Goal: Task Accomplishment & Management: Use online tool/utility

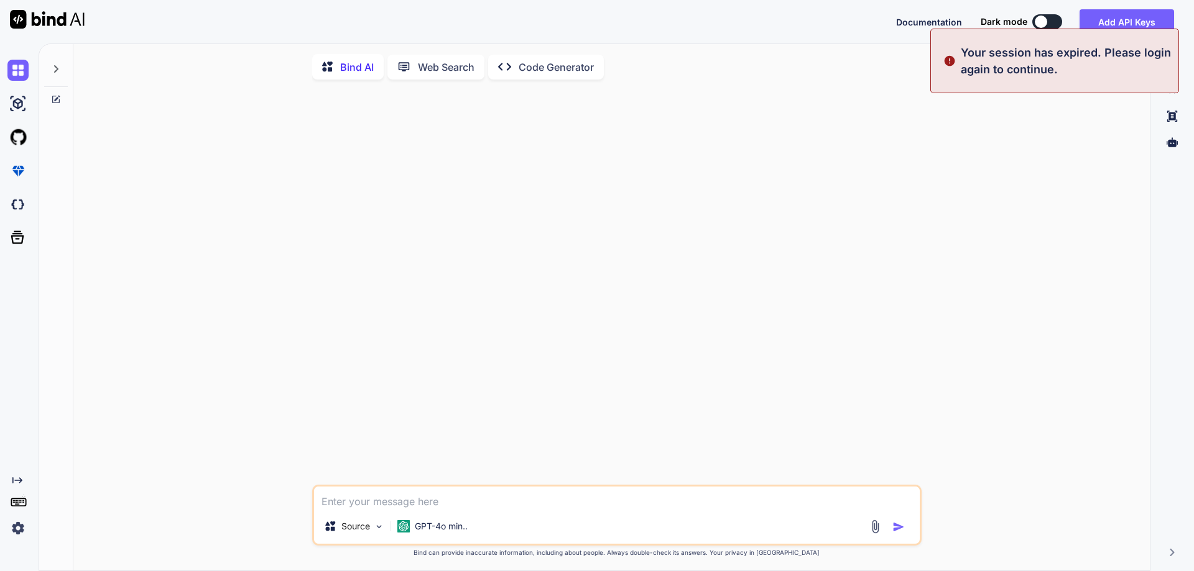
click at [430, 517] on div "Source GPT-4o min.." at bounding box center [616, 515] width 609 height 61
type textarea "x"
click at [443, 509] on textarea at bounding box center [617, 498] width 606 height 22
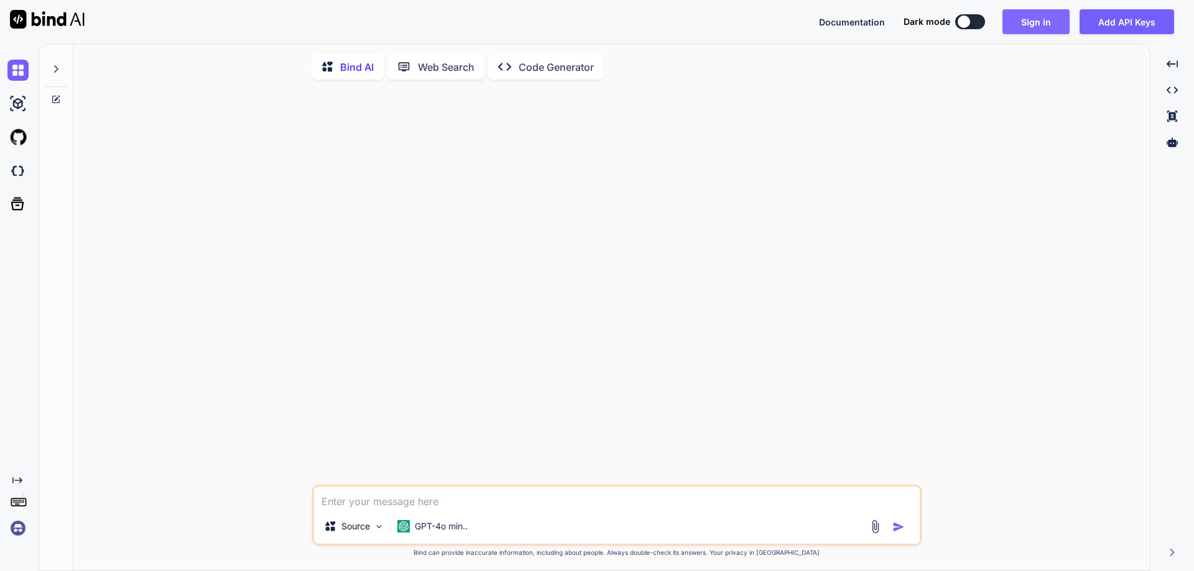
click at [1055, 21] on button "Sign in" at bounding box center [1035, 21] width 67 height 25
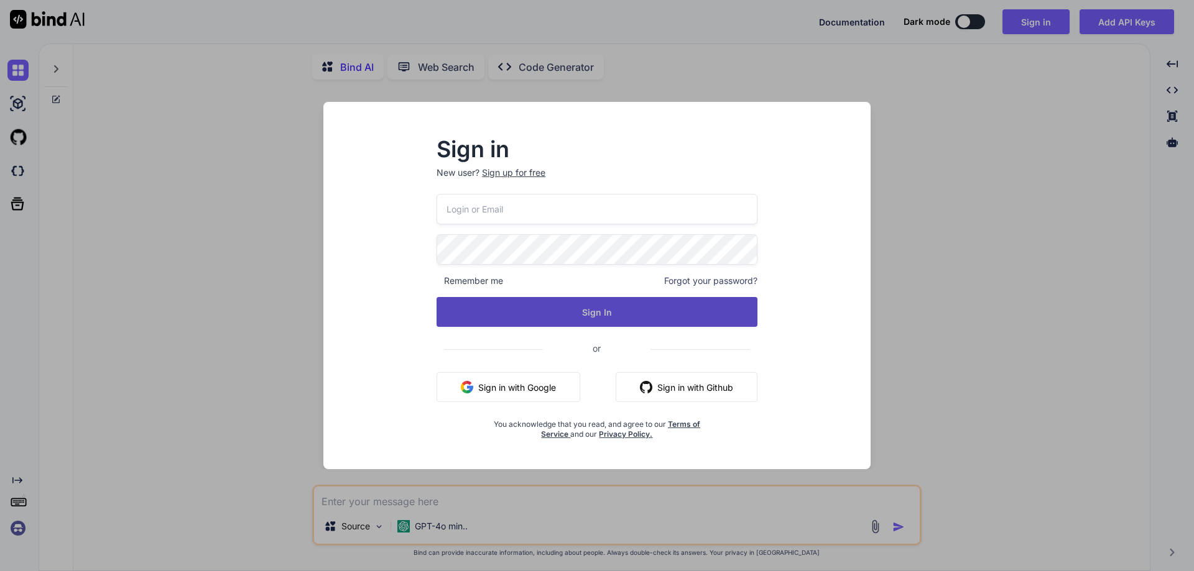
type input "[EMAIL_ADDRESS][DOMAIN_NAME]"
click at [590, 317] on button "Sign In" at bounding box center [597, 312] width 321 height 30
click at [589, 320] on button "Sign In" at bounding box center [597, 312] width 321 height 30
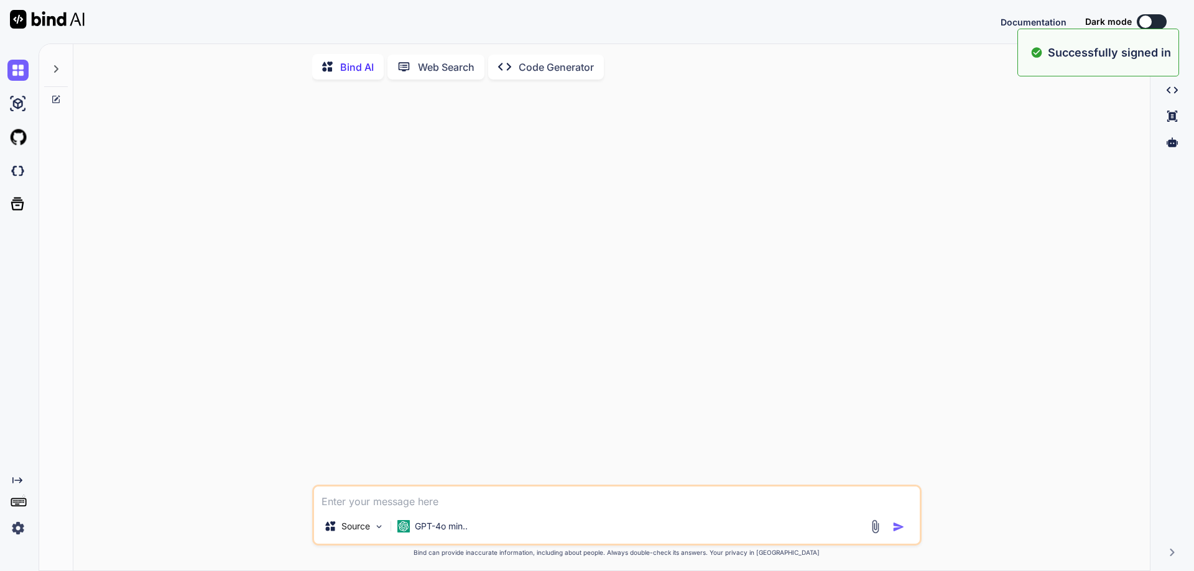
click at [512, 495] on textarea at bounding box center [617, 498] width 606 height 22
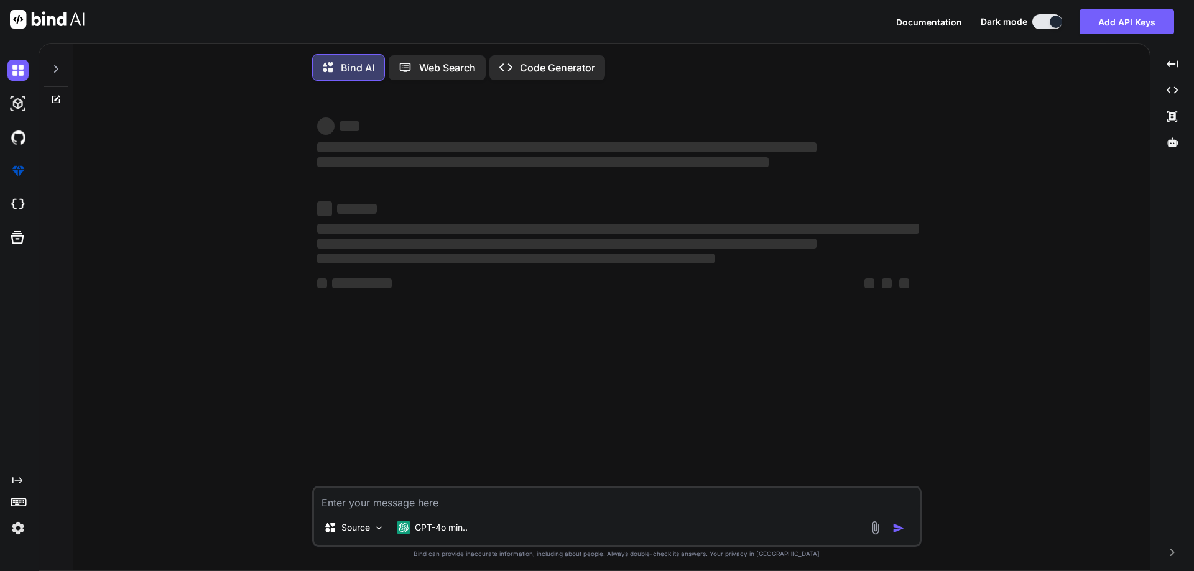
click at [150, 280] on div "‌ ‌ ‌ ‌ ‌ ‌ ‌ ‌ ‌ ‌ ‌ ‌ ‌ ‌ Source GPT-4o min.. Created with Bind Always check …" at bounding box center [616, 332] width 1066 height 483
type textarea "x"
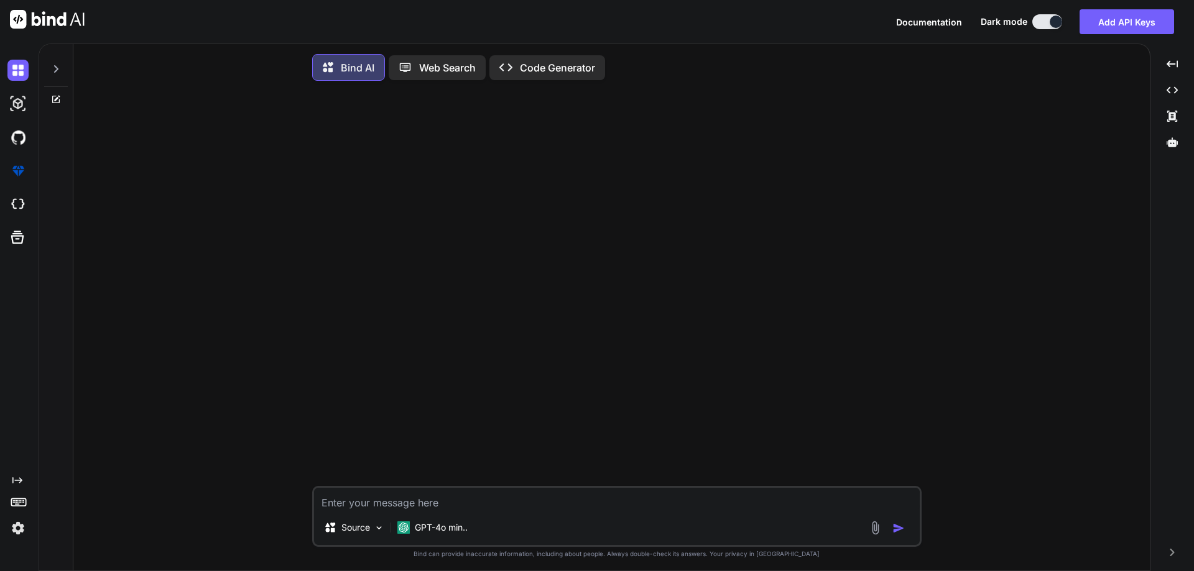
click at [519, 506] on textarea at bounding box center [617, 499] width 606 height 22
paste textarea "$(document).ready(function() { // Theme management const ThemeManager = { media…"
type textarea "$(document).ready(function() { // Theme management const ThemeManager = { media…"
type textarea "x"
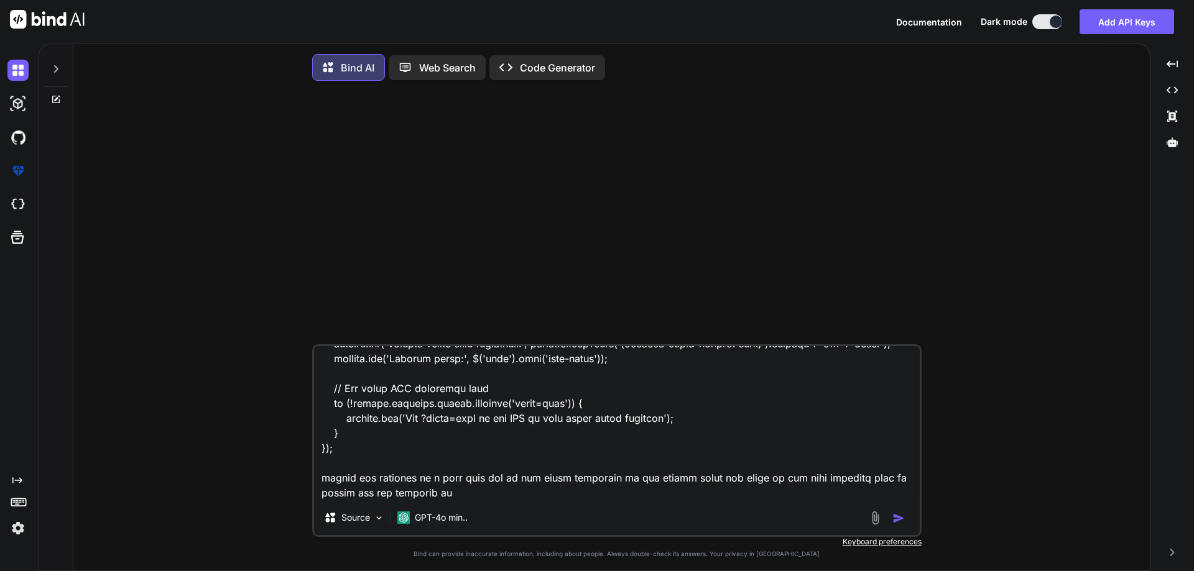
type textarea "$(document).ready(function() { // Theme management const ThemeManager = { media…"
click at [900, 522] on img "button" at bounding box center [898, 518] width 12 height 12
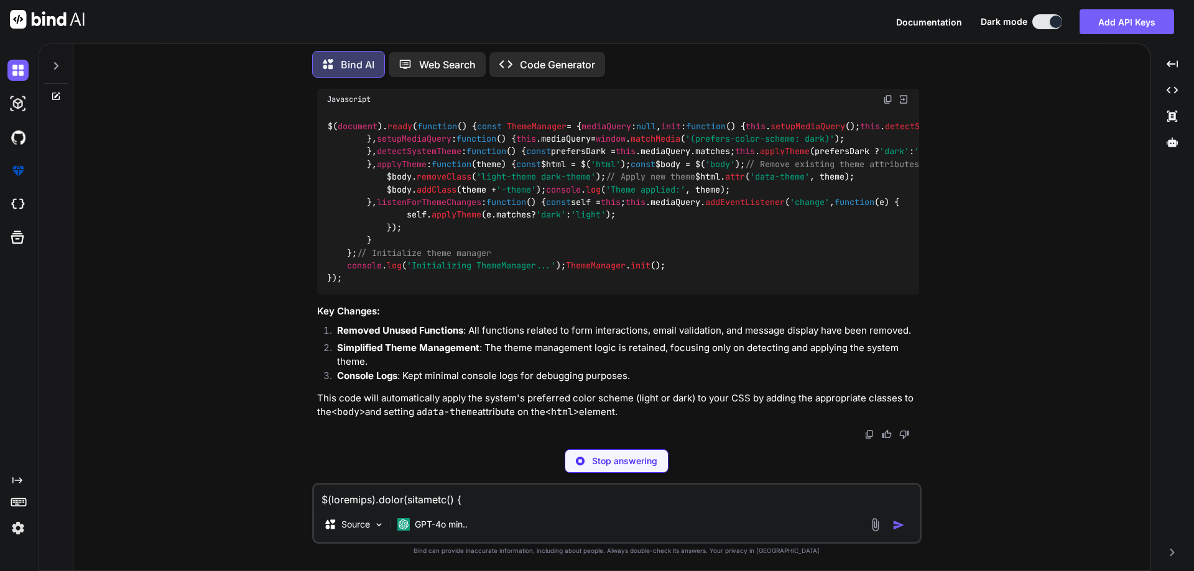
scroll to position [1520, 0]
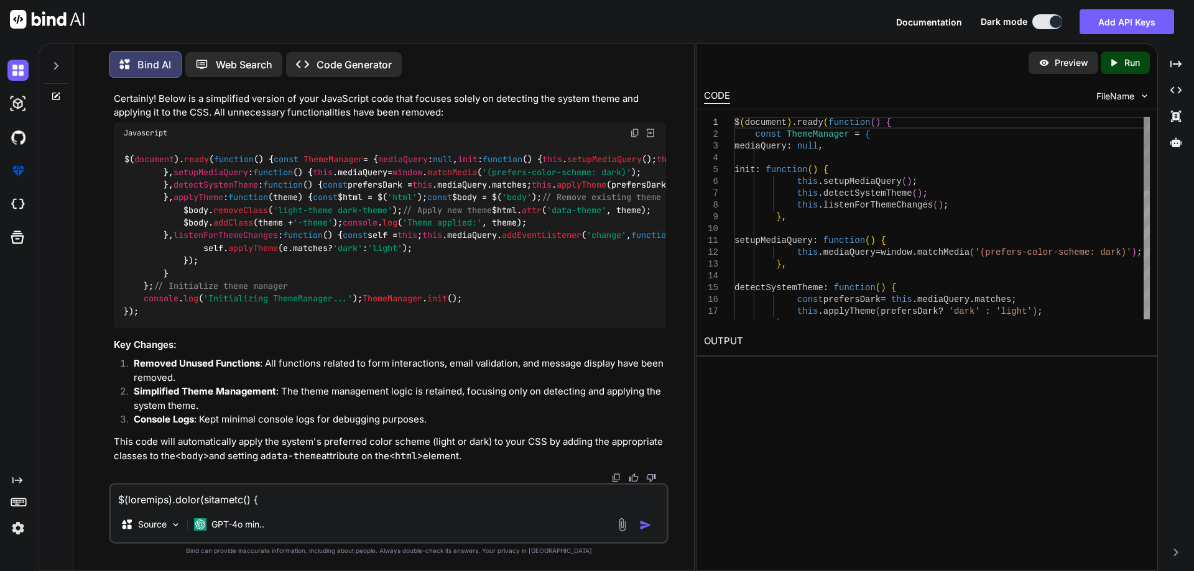
type textarea "x"
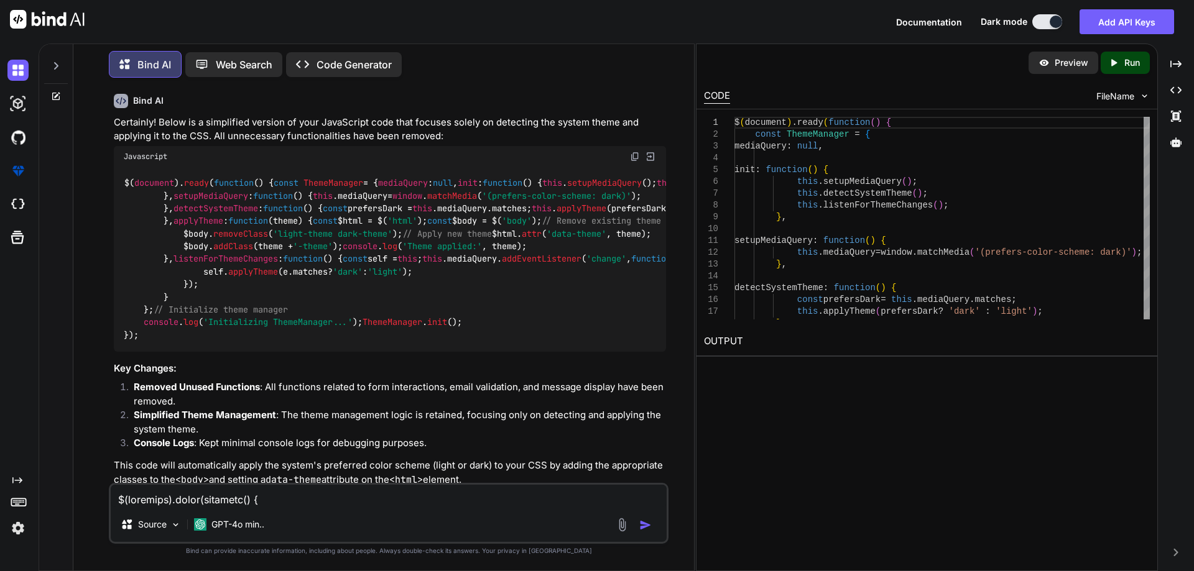
scroll to position [1023, 0]
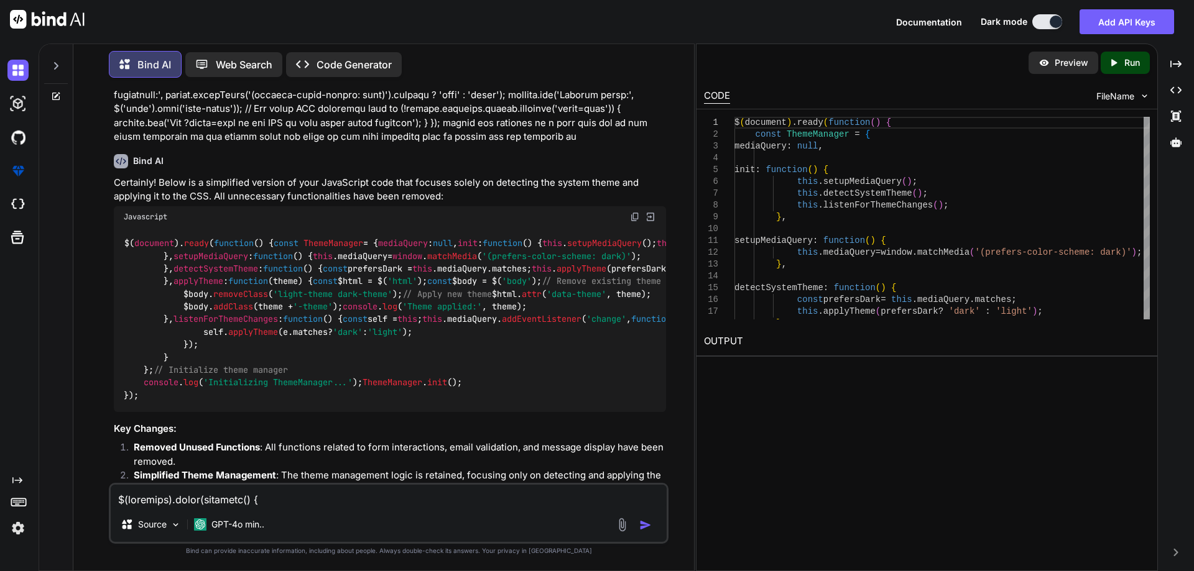
click at [630, 217] on img at bounding box center [635, 217] width 10 height 10
